Goal: Information Seeking & Learning: Learn about a topic

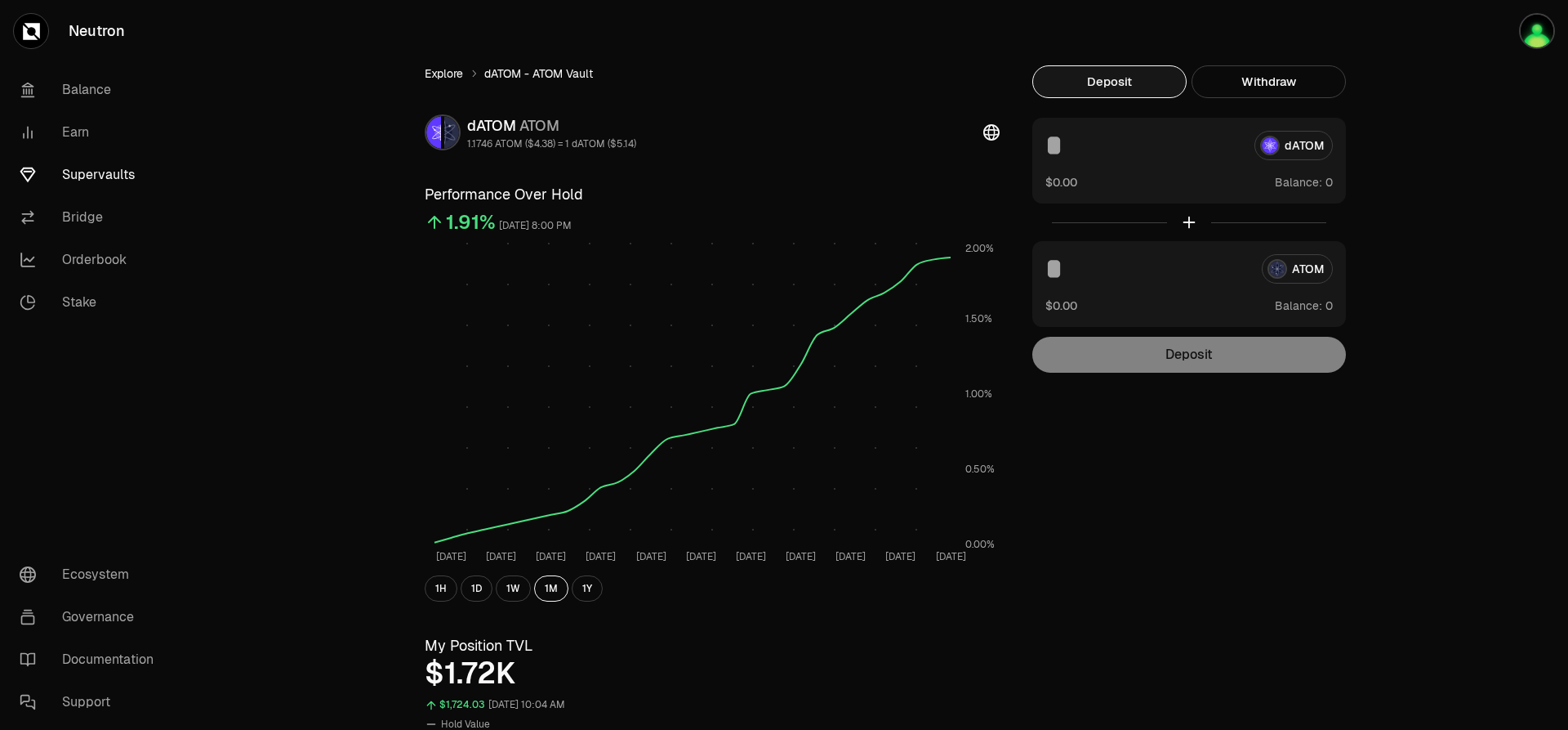
click at [438, 74] on link "Explore" at bounding box center [444, 73] width 39 height 16
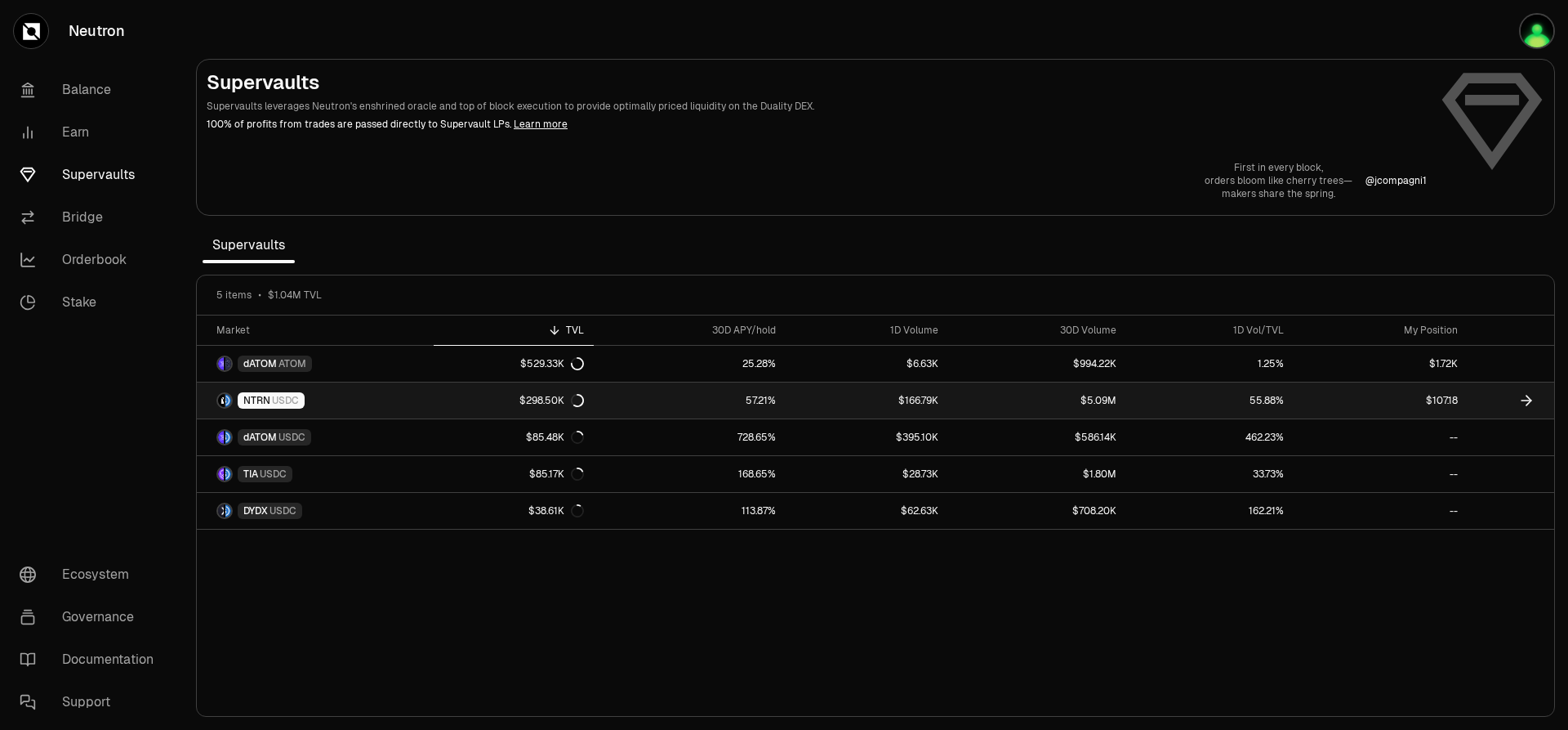
click at [1290, 405] on link "55.88%" at bounding box center [1210, 400] width 167 height 36
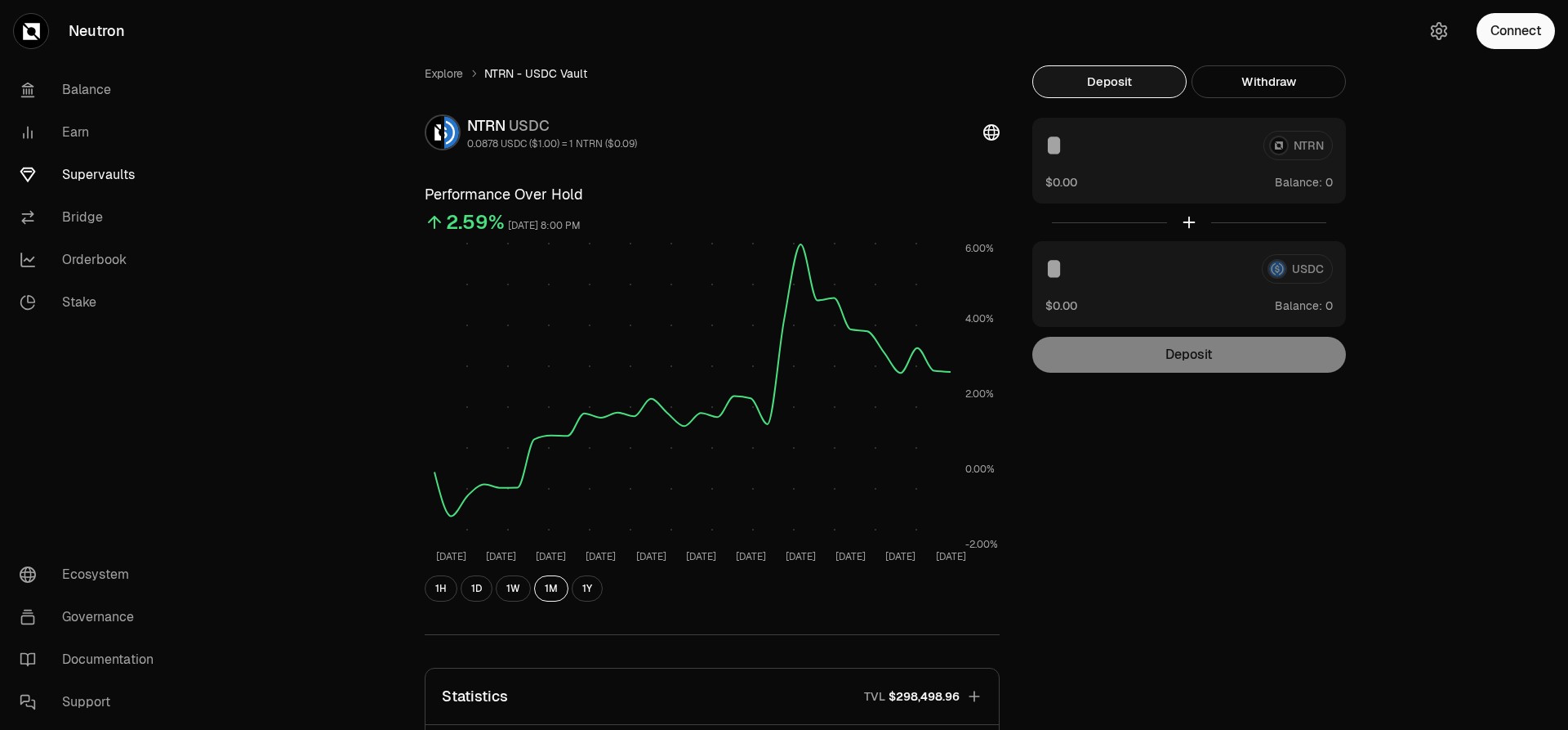
click at [84, 176] on link "Supervaults" at bounding box center [91, 175] width 170 height 42
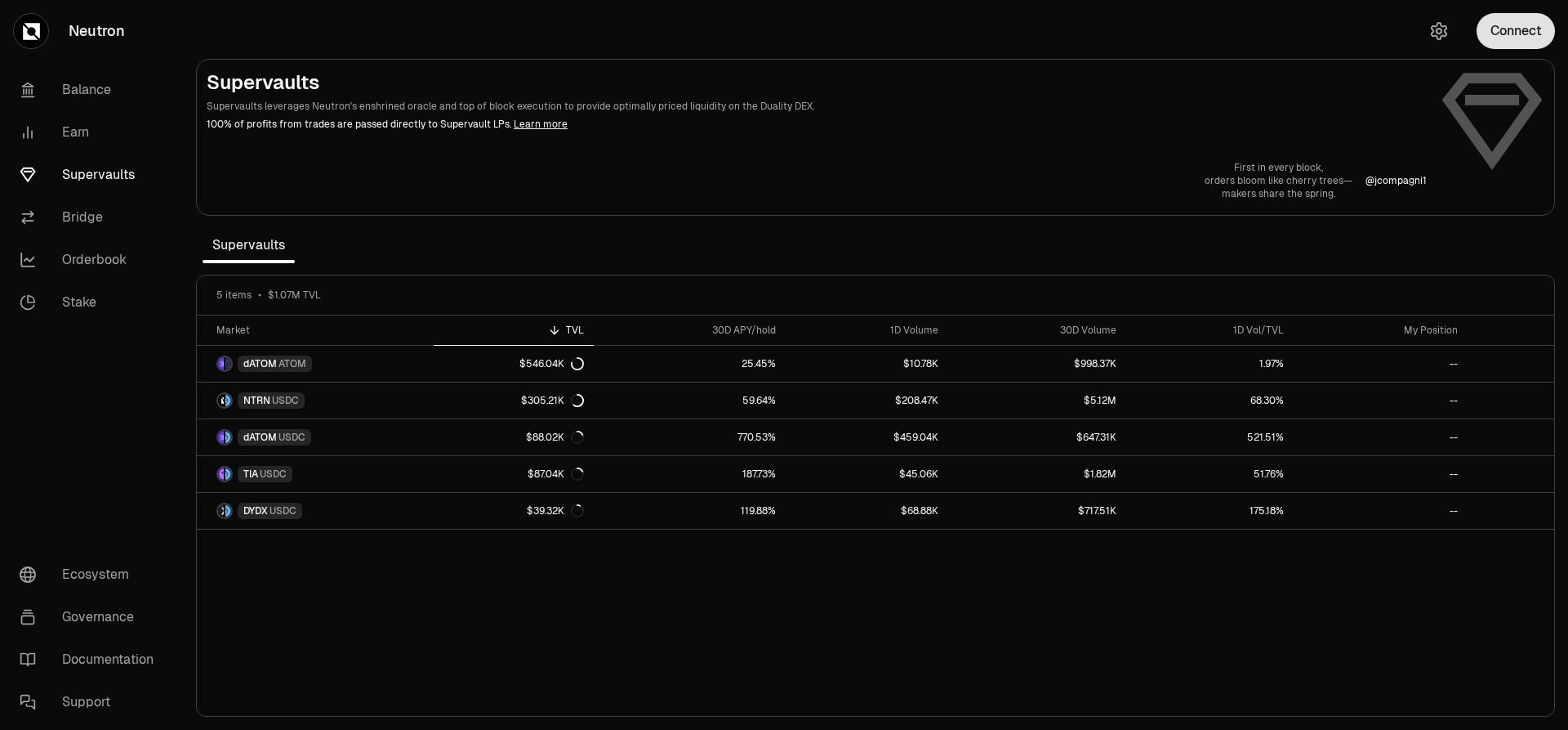
click at [1512, 36] on button "Connect" at bounding box center [1515, 31] width 78 height 36
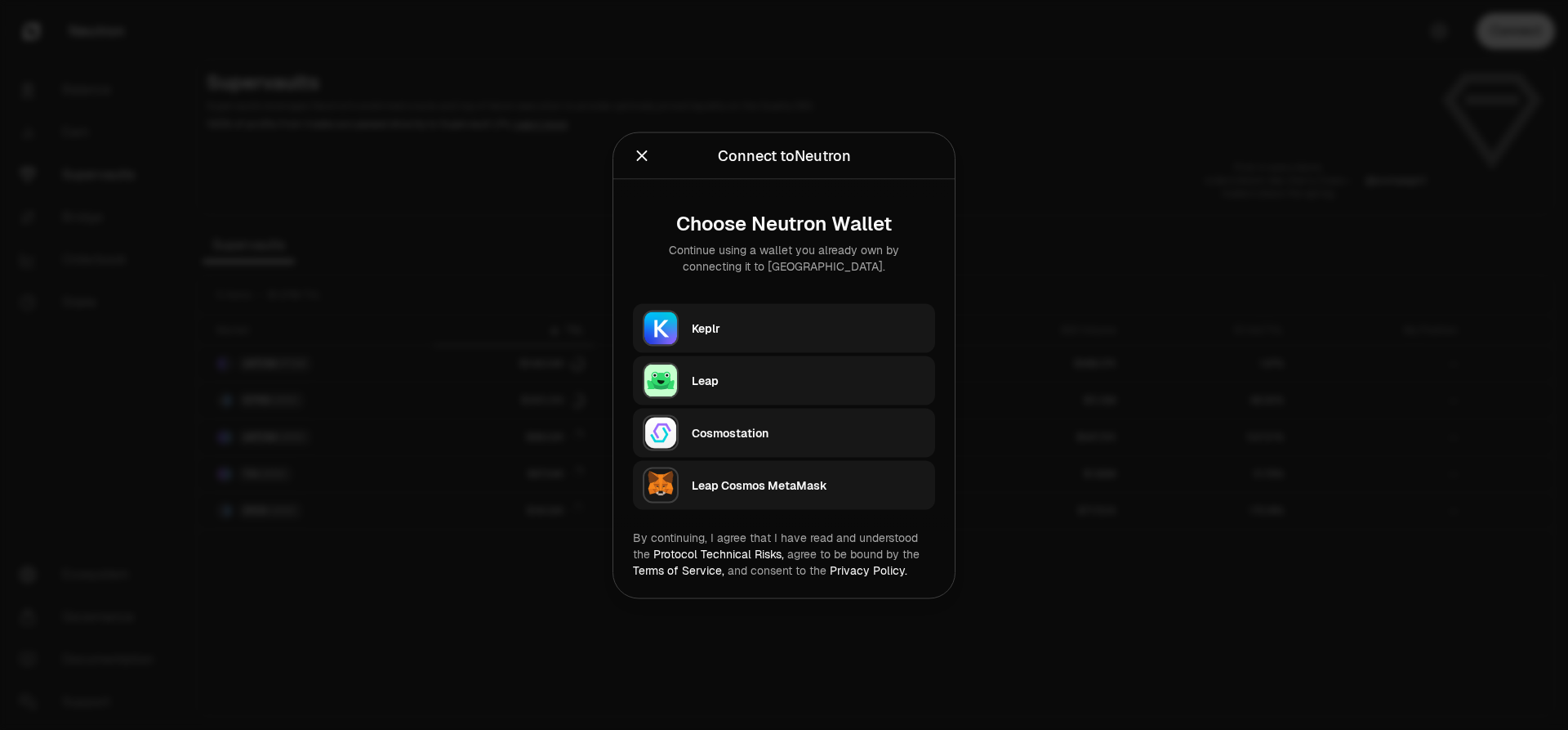
click at [777, 324] on div "Keplr" at bounding box center [809, 327] width 234 height 16
